Goal: Navigation & Orientation: Find specific page/section

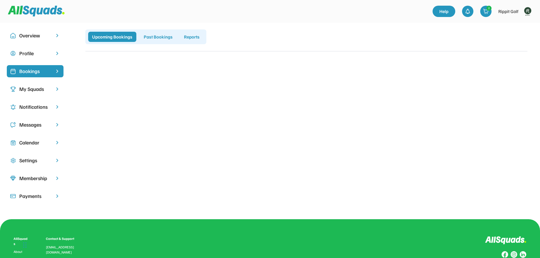
click at [32, 89] on div "My Squads" at bounding box center [35, 89] width 32 height 8
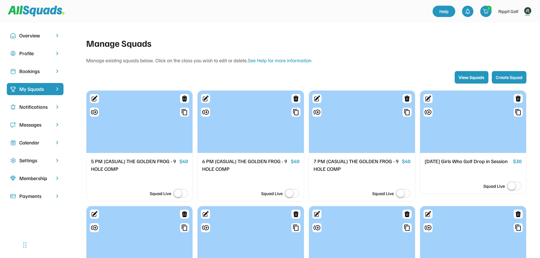
drag, startPoint x: 35, startPoint y: 73, endPoint x: 35, endPoint y: 77, distance: 4.2
click at [35, 73] on div "Bookings" at bounding box center [35, 71] width 32 height 8
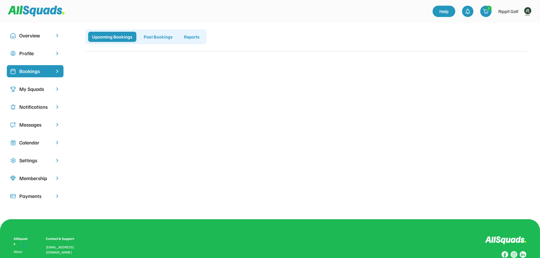
click at [527, 10] on img at bounding box center [527, 11] width 11 height 11
click at [517, 25] on link "Profile" at bounding box center [519, 24] width 33 height 11
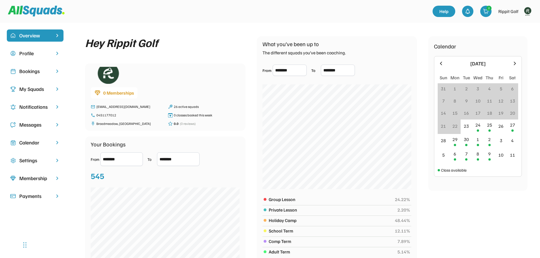
click at [32, 68] on div "Bookings" at bounding box center [35, 71] width 32 height 8
